Goal: Information Seeking & Learning: Learn about a topic

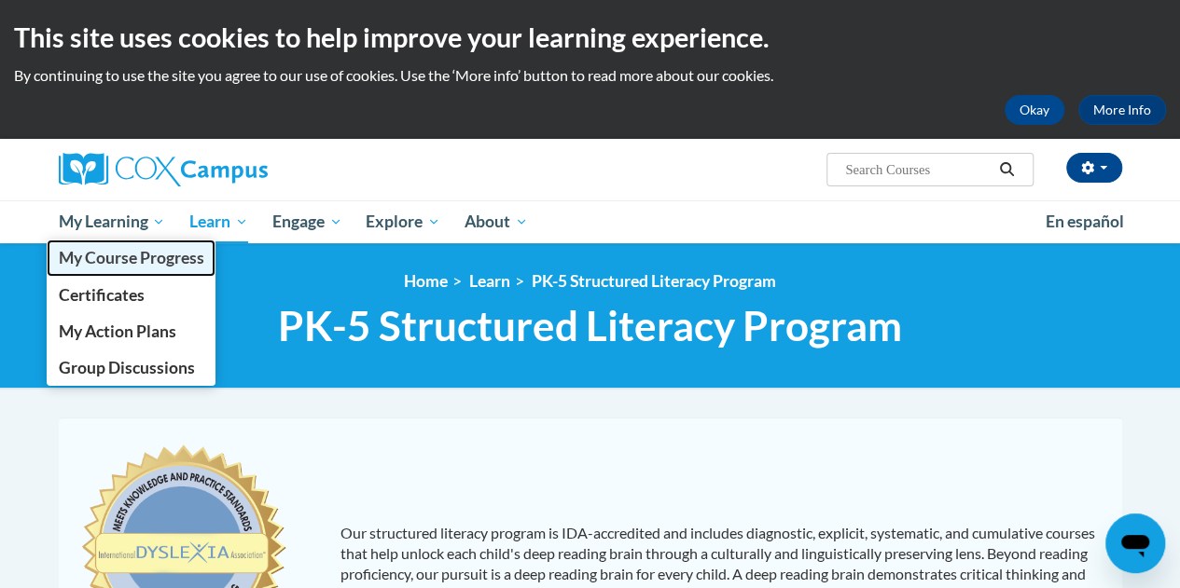
click at [153, 266] on span "My Course Progress" at bounding box center [130, 258] width 145 height 20
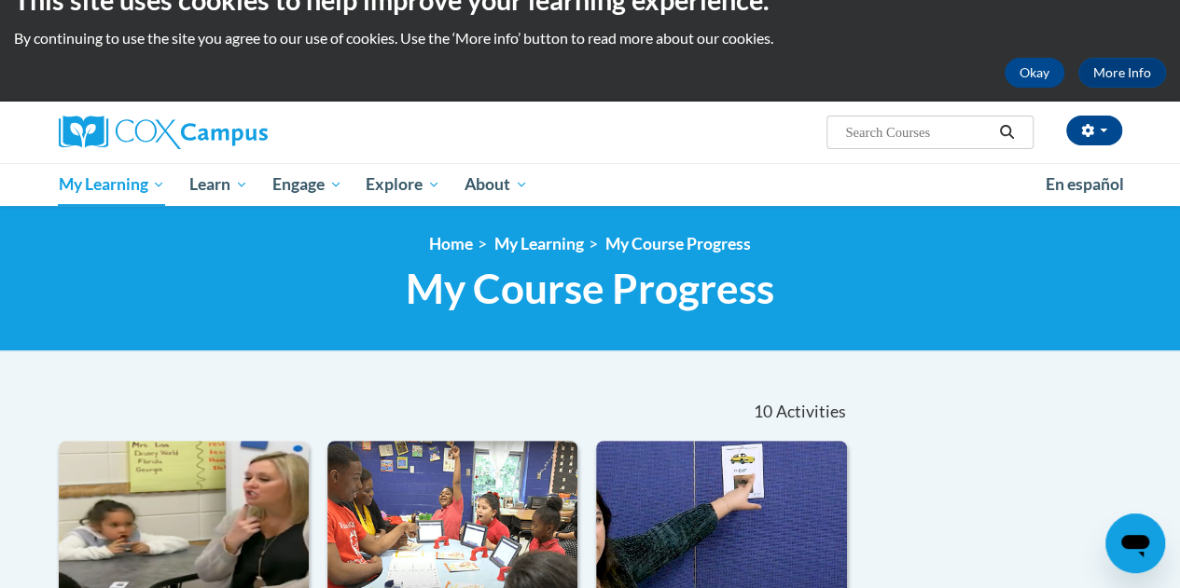
scroll to position [73, 0]
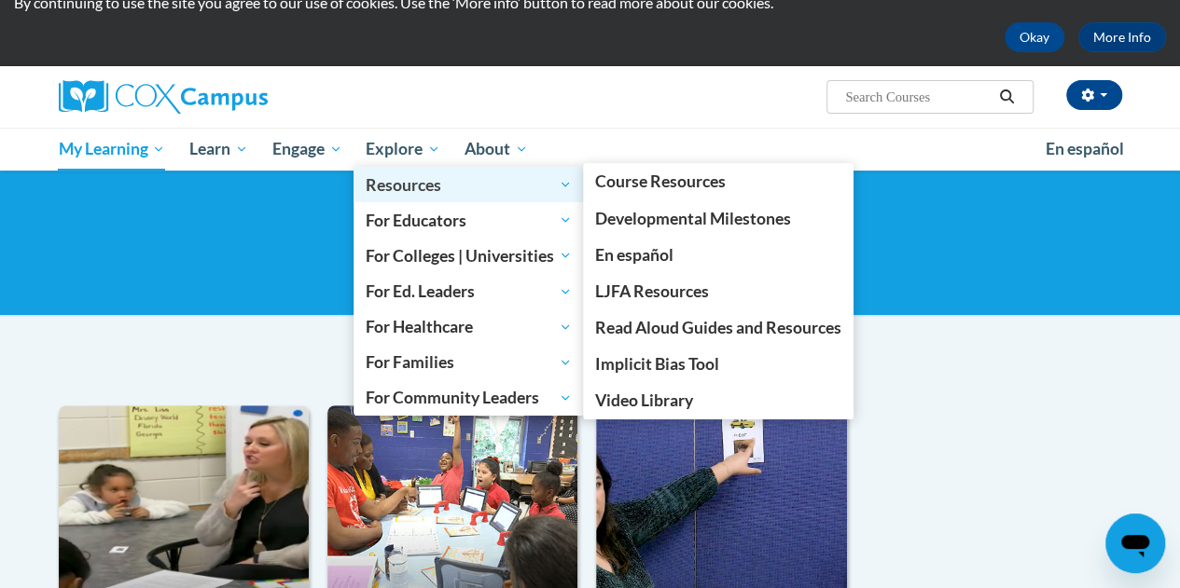
click at [404, 193] on span "Resources" at bounding box center [469, 184] width 206 height 22
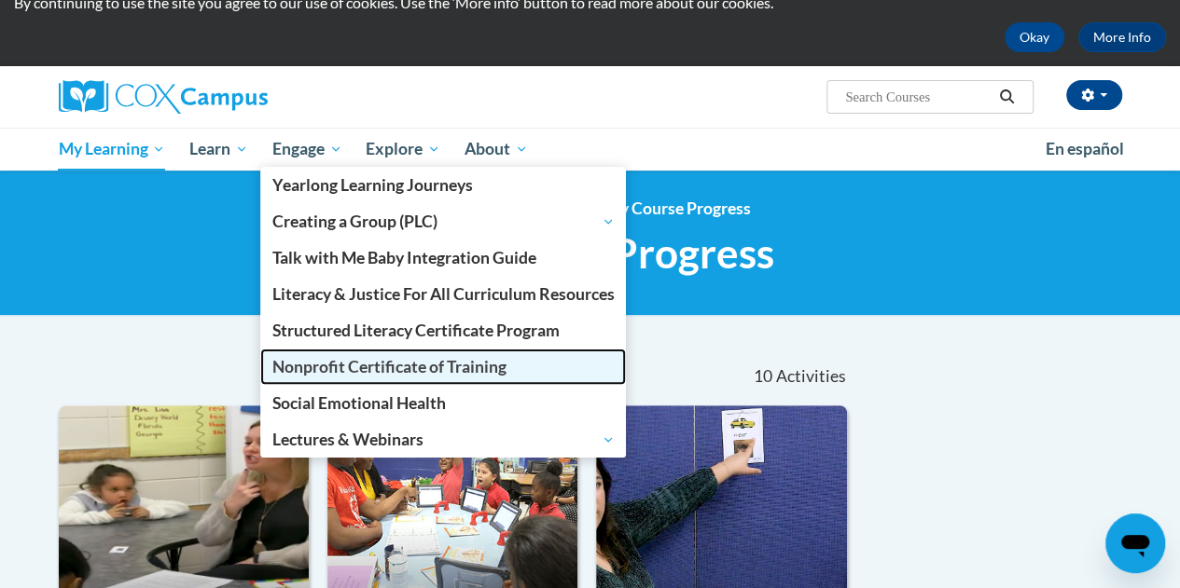
click at [362, 364] on span "Nonprofit Certificate of Training" at bounding box center [389, 367] width 234 height 20
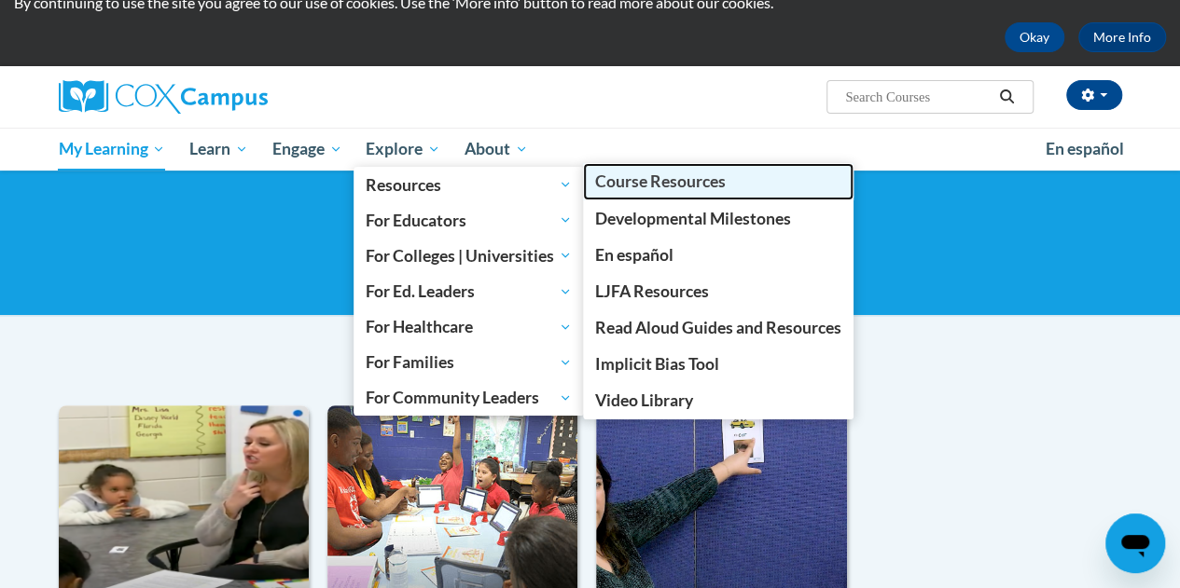
click at [657, 189] on span "Course Resources" at bounding box center [660, 182] width 131 height 20
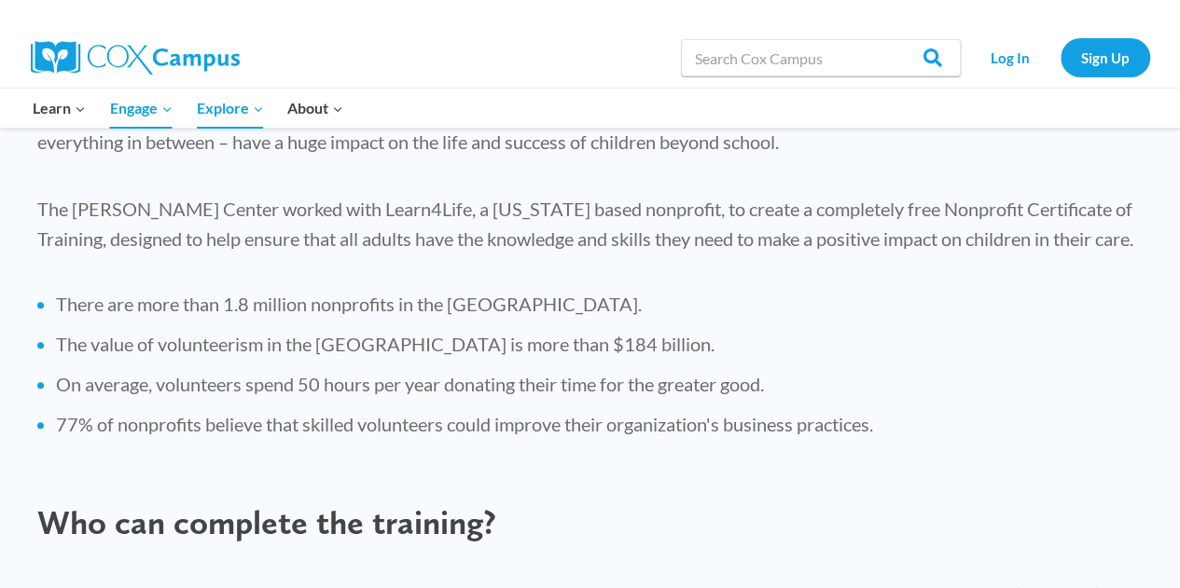
scroll to position [752, 0]
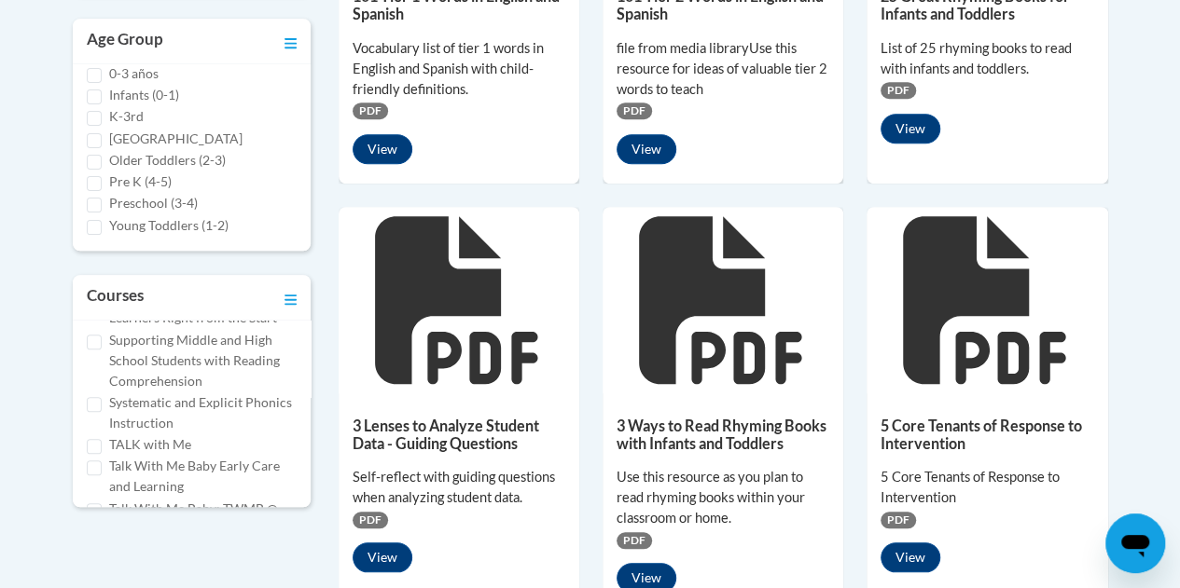
scroll to position [1109, 0]
click at [228, 433] on label "Systematic and Explicit Phonics Instruction" at bounding box center [202, 412] width 187 height 41
click at [102, 411] on input "Systematic and Explicit Phonics Instruction" at bounding box center [94, 403] width 15 height 15
checkbox input "true"
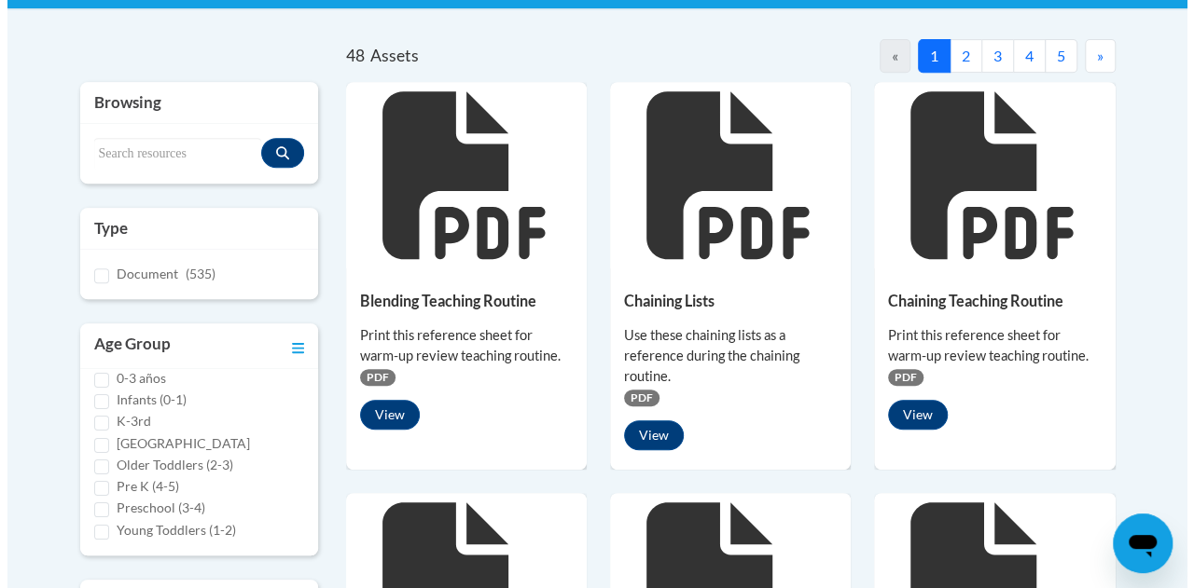
scroll to position [371, 0]
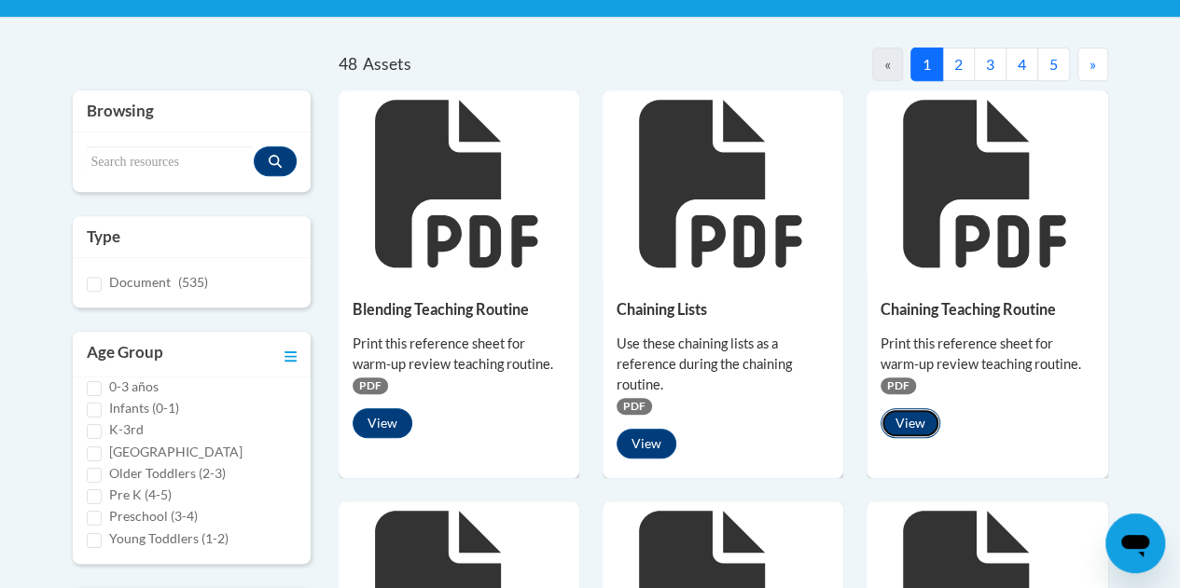
click at [915, 428] on button "View" at bounding box center [910, 423] width 60 height 30
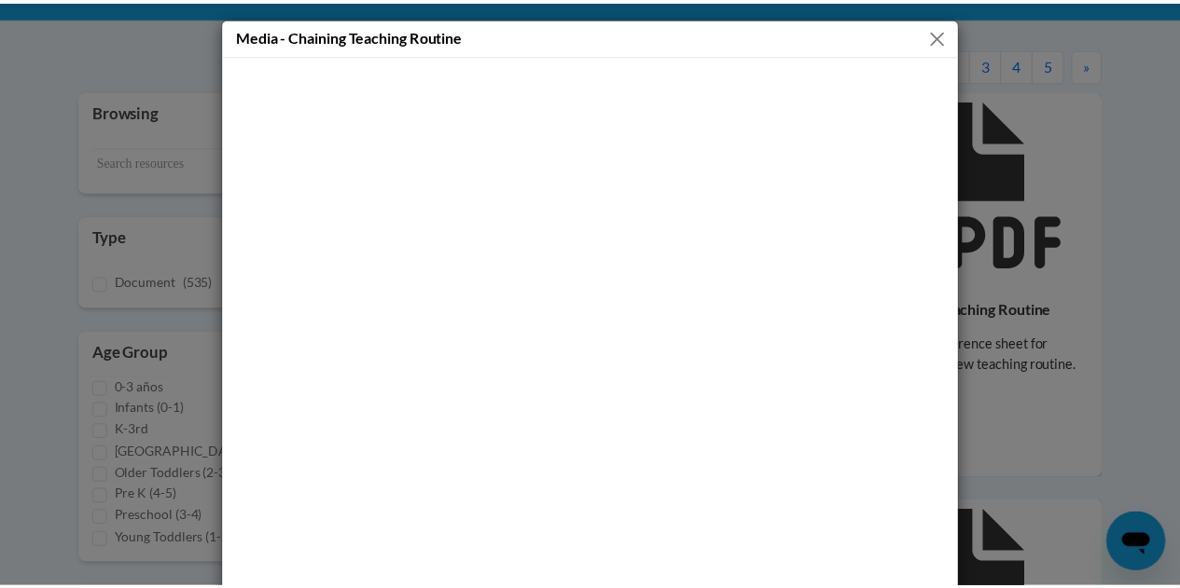
scroll to position [75, 0]
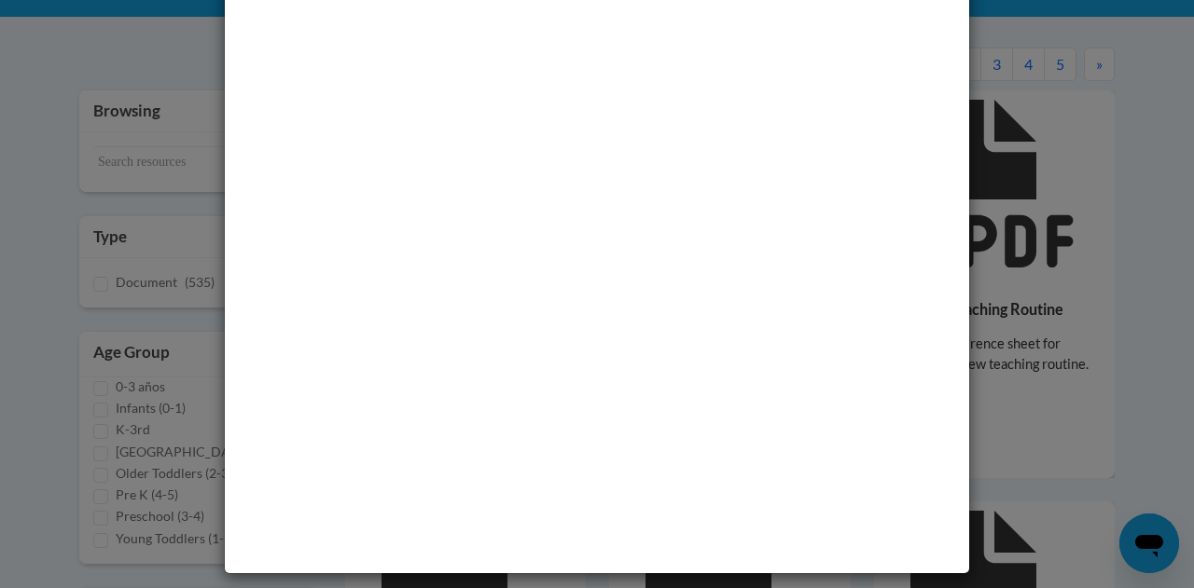
click at [1083, 281] on div "Media - Chaining Teaching Routine" at bounding box center [597, 294] width 1194 height 588
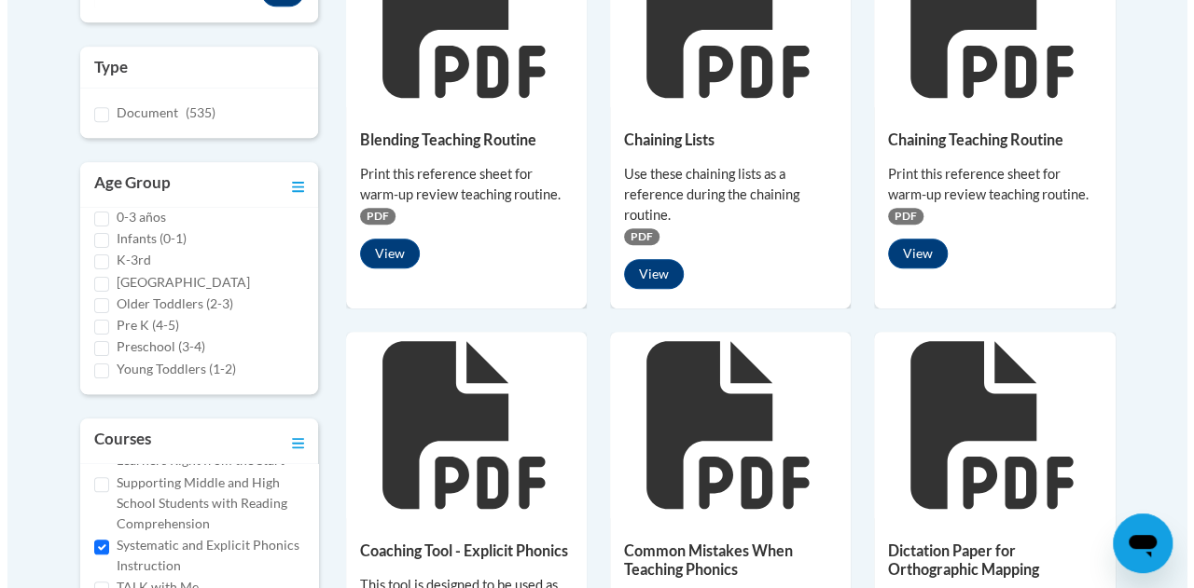
scroll to position [542, 0]
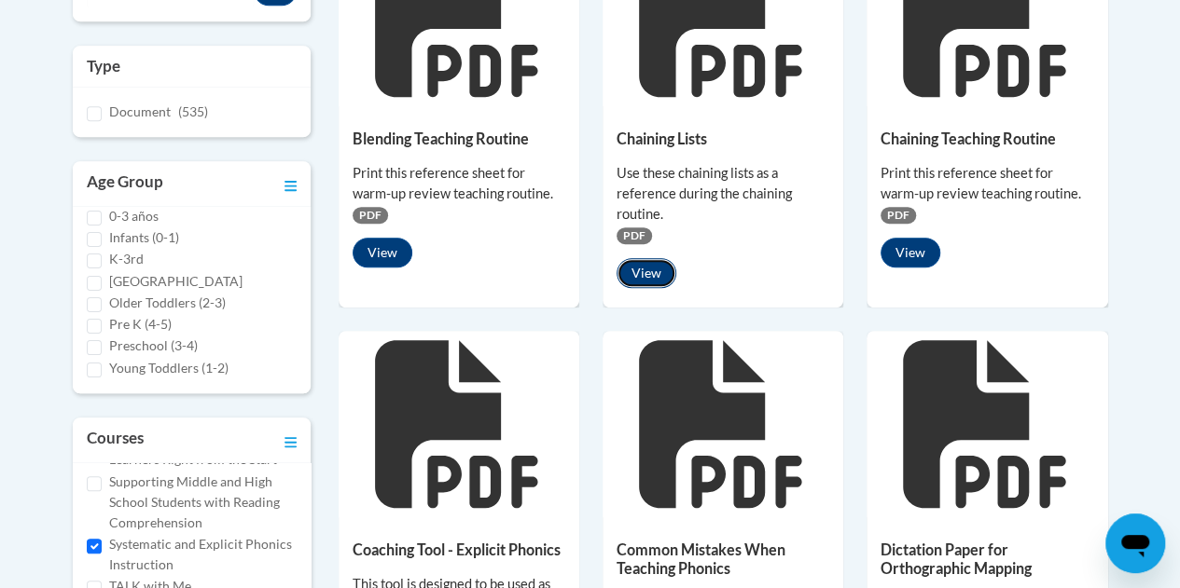
click at [638, 265] on button "View" at bounding box center [646, 273] width 60 height 30
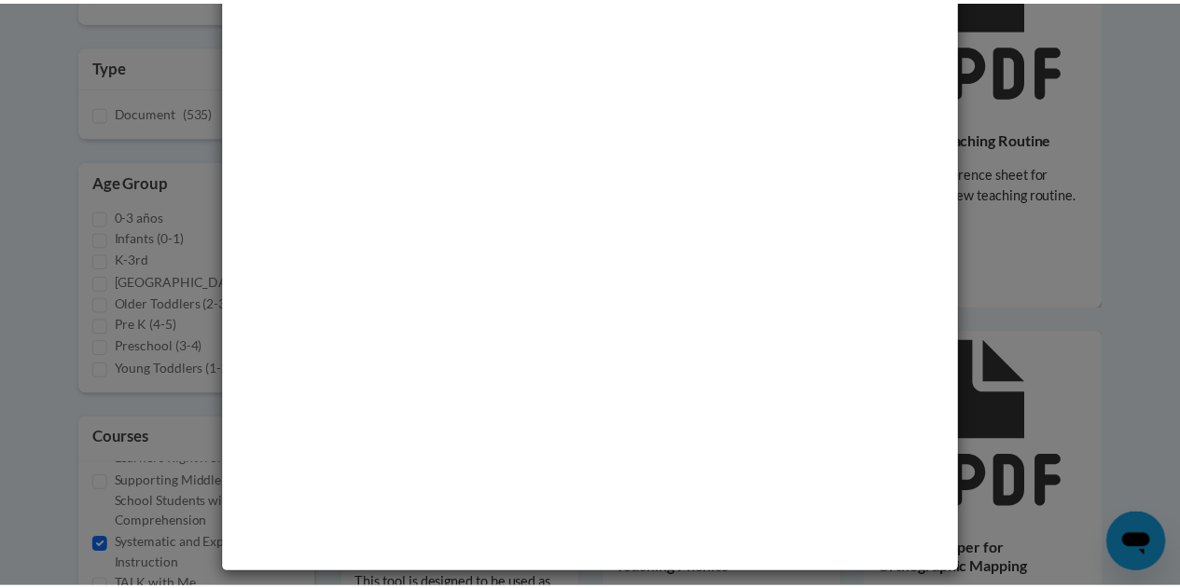
scroll to position [0, 0]
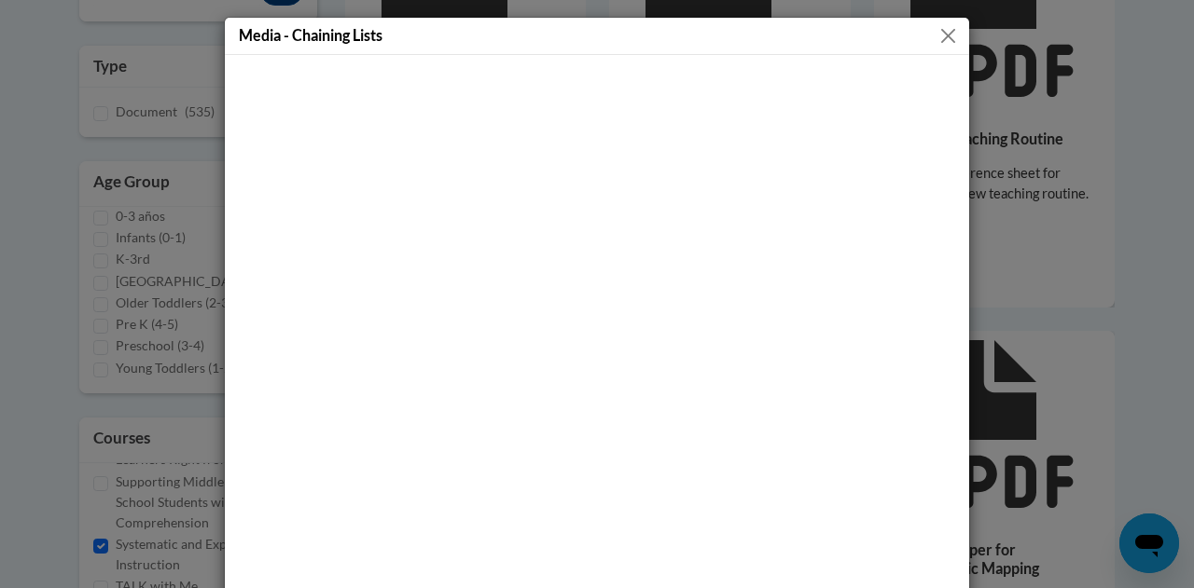
click at [936, 26] on button "Close" at bounding box center [947, 35] width 23 height 23
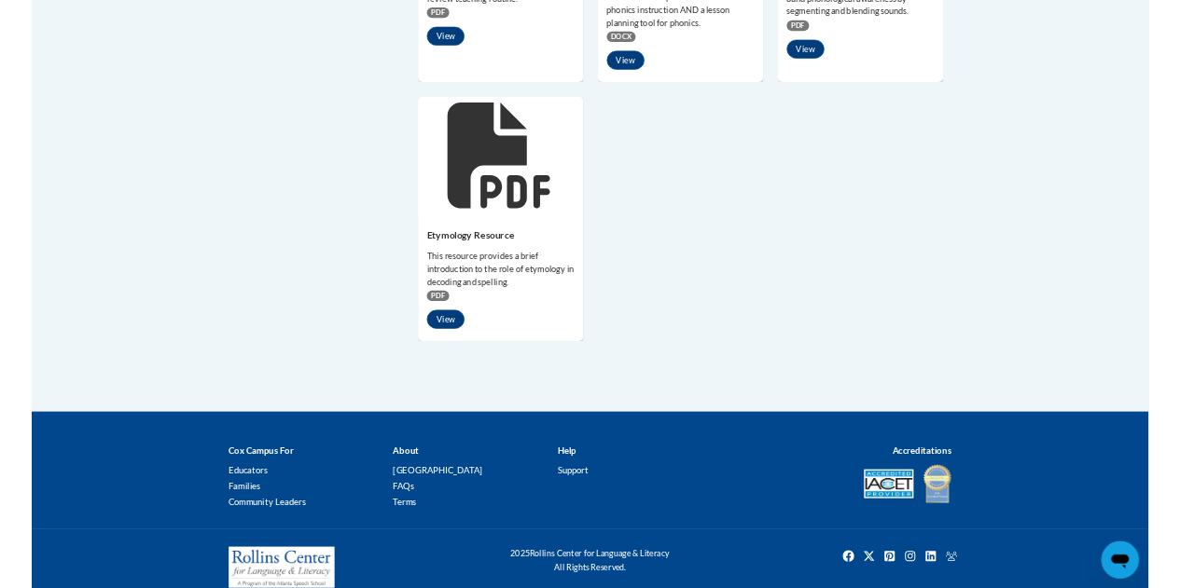
scroll to position [1129, 0]
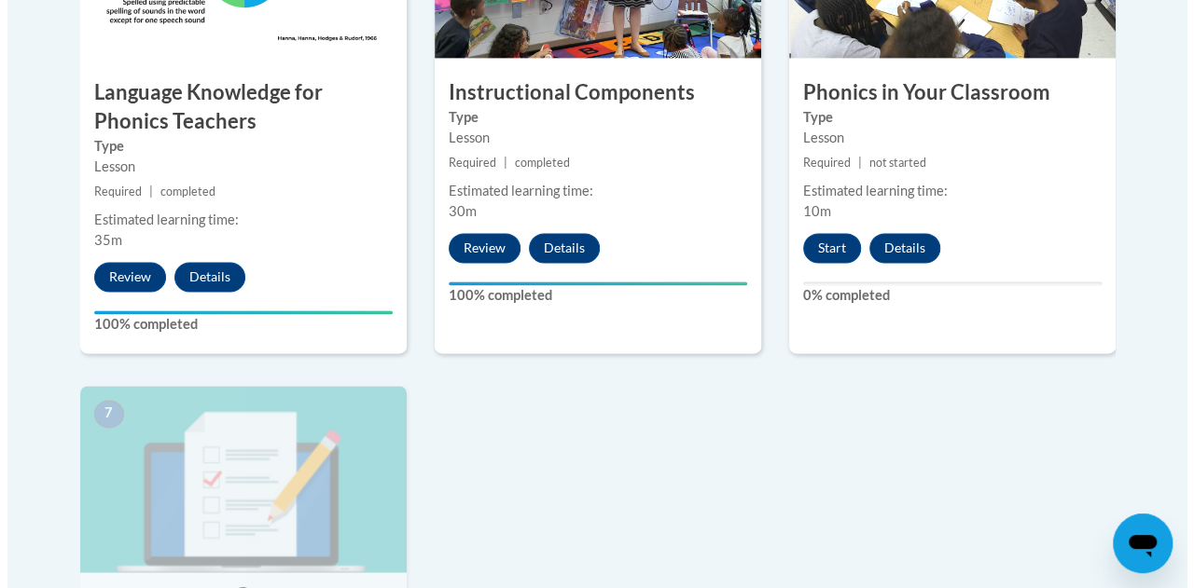
scroll to position [1289, 0]
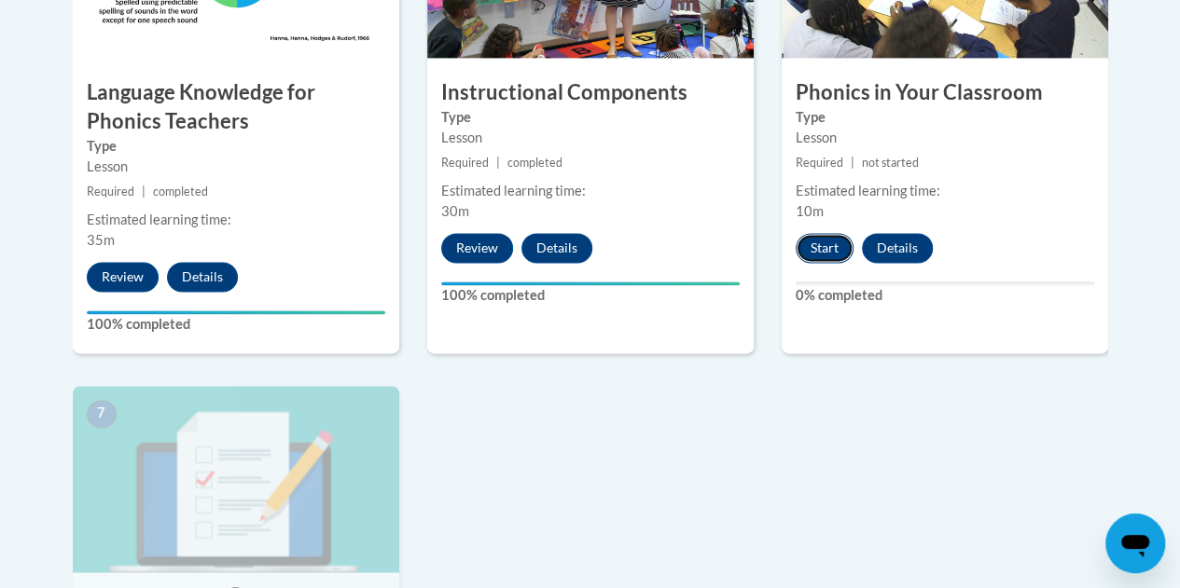
click at [817, 242] on button "Start" at bounding box center [824, 248] width 58 height 30
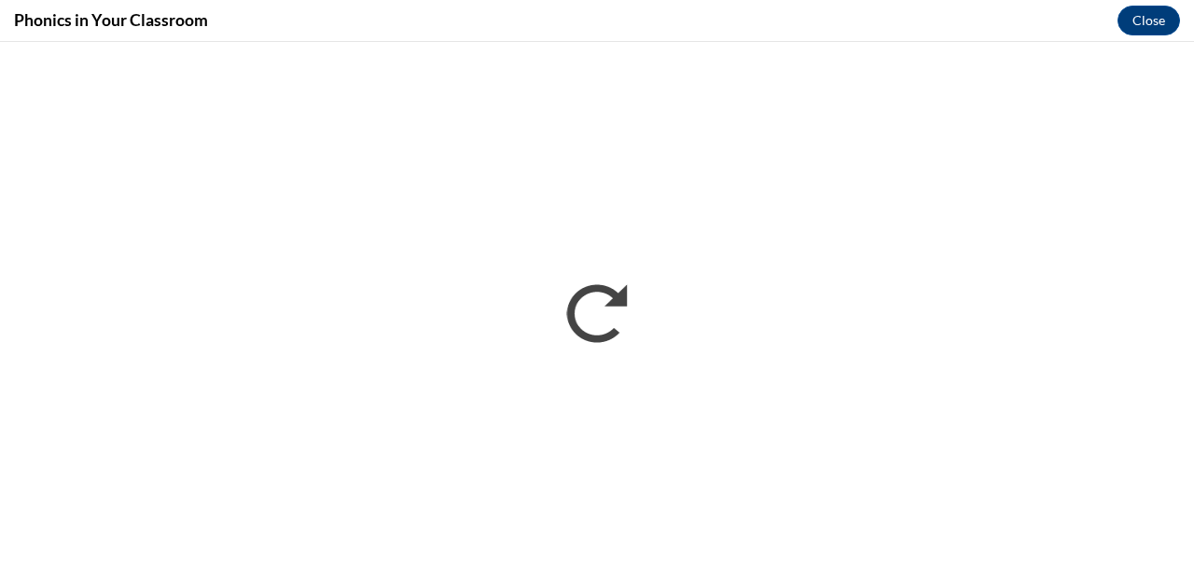
scroll to position [0, 0]
